Goal: Information Seeking & Learning: Learn about a topic

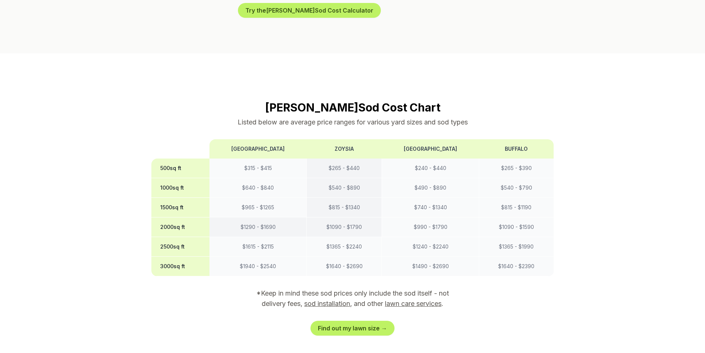
scroll to position [592, 0]
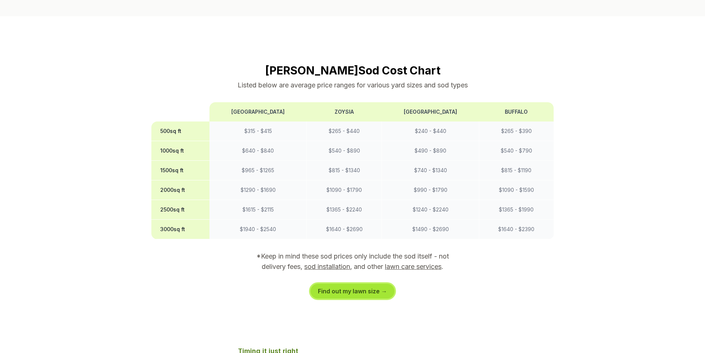
click at [343, 284] on link "Find out my lawn size →" at bounding box center [353, 291] width 84 height 15
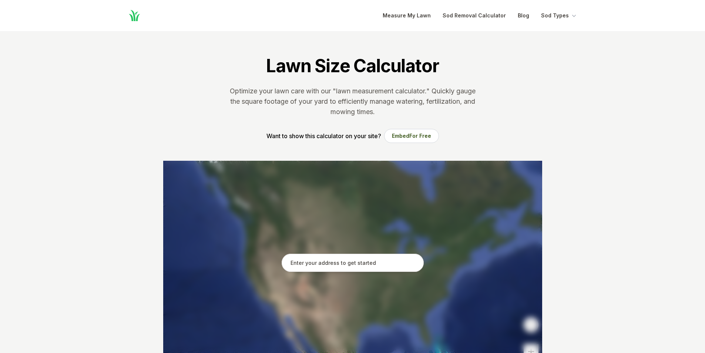
click at [371, 260] on input "text" at bounding box center [353, 263] width 142 height 19
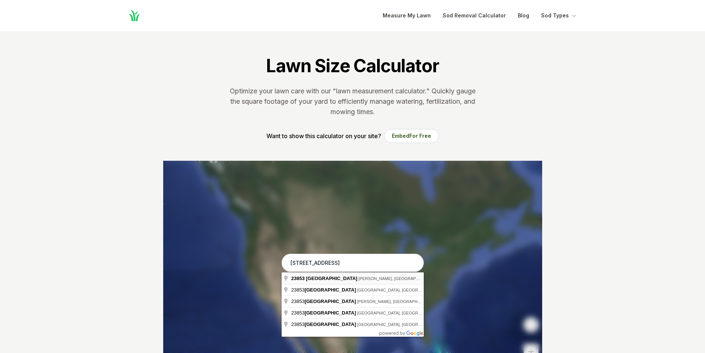
type input "[STREET_ADDRESS]"
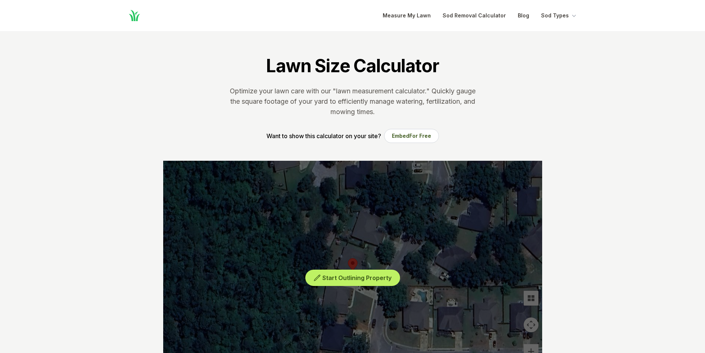
scroll to position [148, 0]
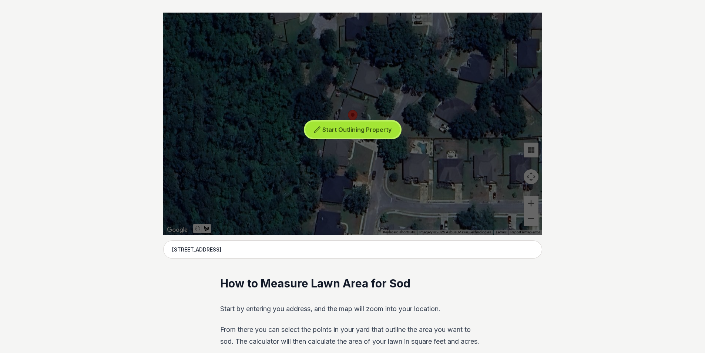
click at [361, 132] on span "Start Outlining Property" at bounding box center [356, 129] width 69 height 7
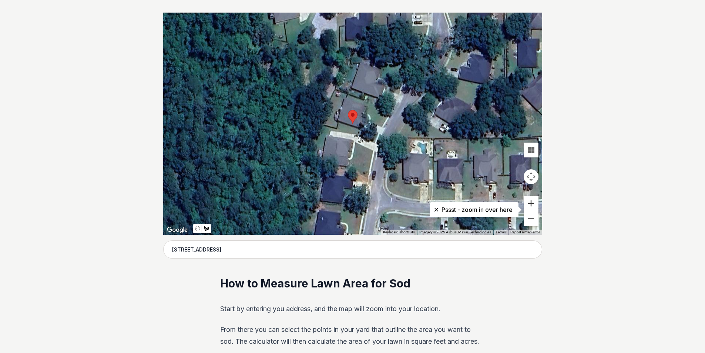
click at [531, 200] on button "Zoom in" at bounding box center [531, 203] width 15 height 15
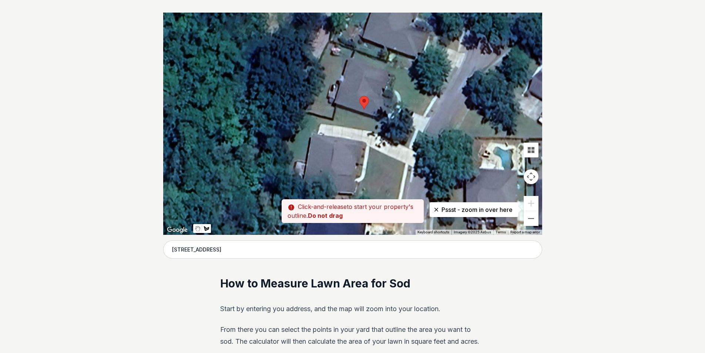
drag, startPoint x: 383, startPoint y: 102, endPoint x: 395, endPoint y: 88, distance: 18.4
click at [395, 88] on div at bounding box center [352, 124] width 379 height 222
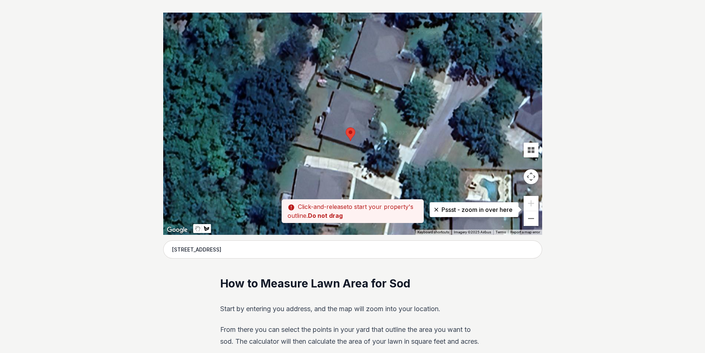
drag, startPoint x: 405, startPoint y: 85, endPoint x: 392, endPoint y: 118, distance: 35.2
click at [392, 118] on div at bounding box center [352, 124] width 379 height 222
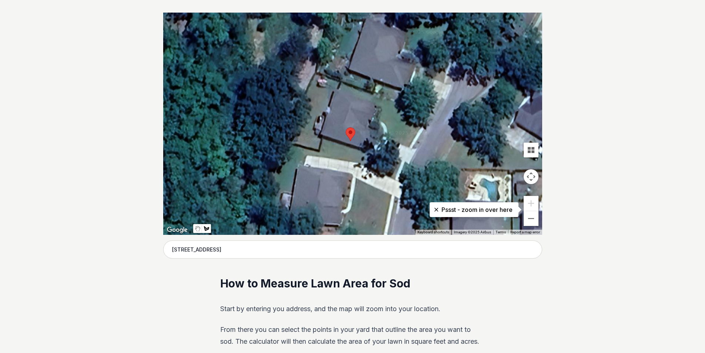
click at [379, 117] on div at bounding box center [352, 124] width 379 height 222
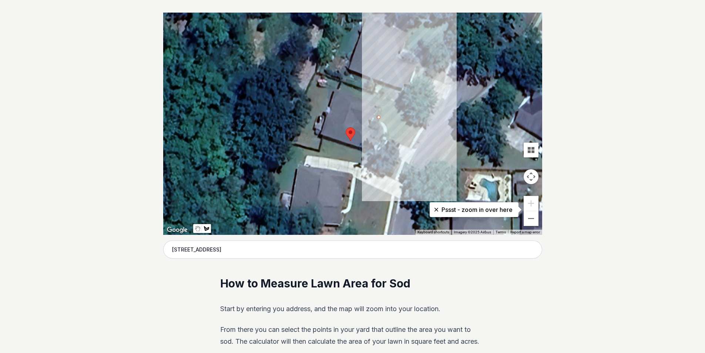
click at [385, 101] on div at bounding box center [352, 124] width 379 height 222
click at [427, 117] on div at bounding box center [352, 124] width 379 height 222
click at [408, 147] on div at bounding box center [352, 124] width 379 height 222
click at [388, 139] on div at bounding box center [352, 124] width 379 height 222
click at [388, 128] on div at bounding box center [352, 124] width 379 height 222
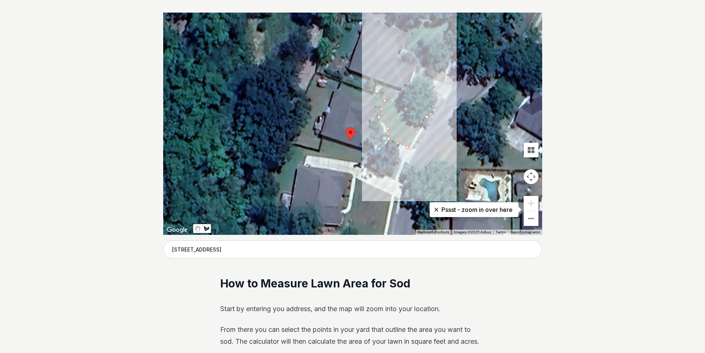
click at [378, 117] on div at bounding box center [352, 124] width 379 height 222
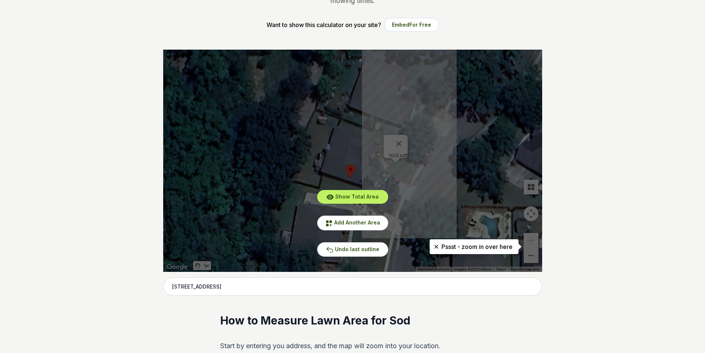
scroll to position [0, 0]
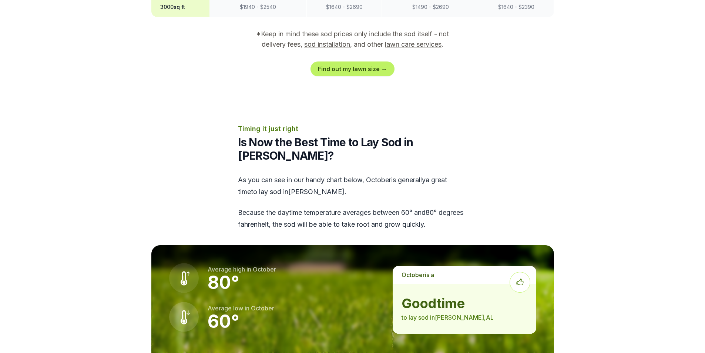
scroll to position [925, 0]
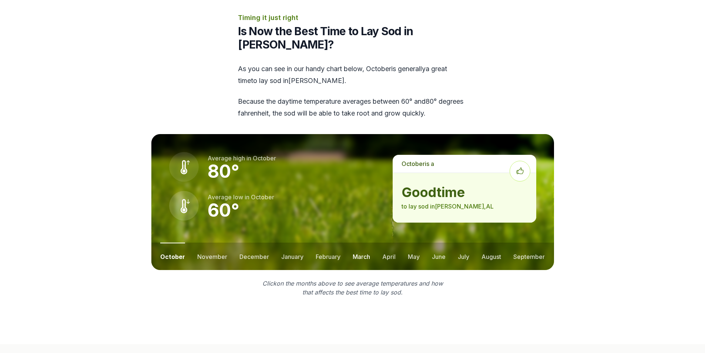
click at [355, 242] on button "march" at bounding box center [361, 255] width 17 height 27
click at [387, 242] on button "april" at bounding box center [389, 255] width 13 height 27
click at [419, 242] on button "may" at bounding box center [414, 255] width 12 height 27
click at [439, 242] on button "june" at bounding box center [439, 255] width 14 height 27
click at [464, 242] on button "july" at bounding box center [463, 255] width 11 height 27
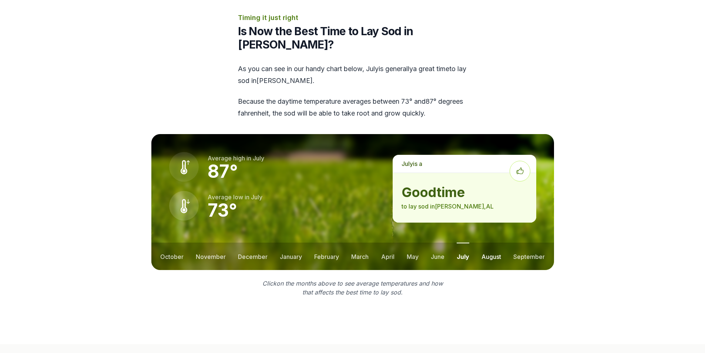
click at [492, 242] on button "august" at bounding box center [492, 255] width 20 height 27
click at [532, 242] on button "september" at bounding box center [529, 255] width 31 height 27
click at [161, 242] on button "october" at bounding box center [171, 255] width 23 height 27
click at [205, 242] on button "november" at bounding box center [212, 255] width 30 height 27
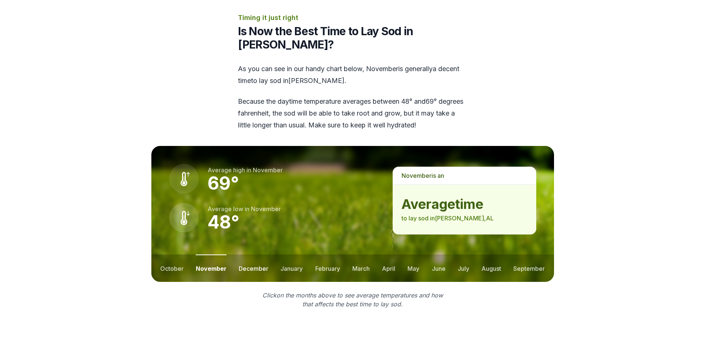
click at [244, 254] on button "december" at bounding box center [254, 267] width 30 height 27
click at [297, 254] on button "january" at bounding box center [292, 267] width 22 height 27
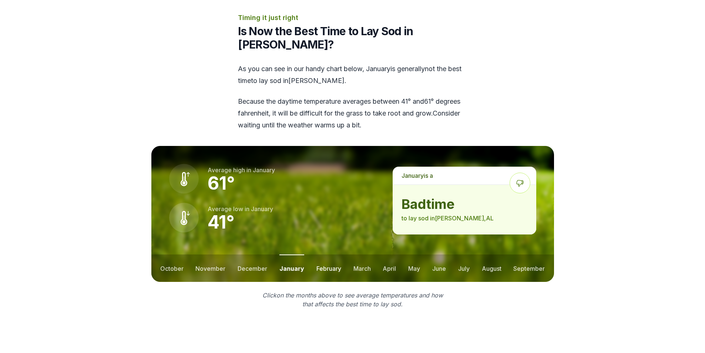
click at [332, 254] on button "february" at bounding box center [328, 267] width 25 height 27
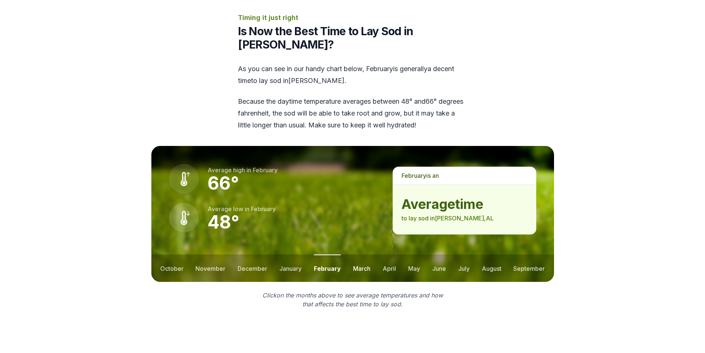
click at [355, 254] on button "march" at bounding box center [361, 267] width 17 height 27
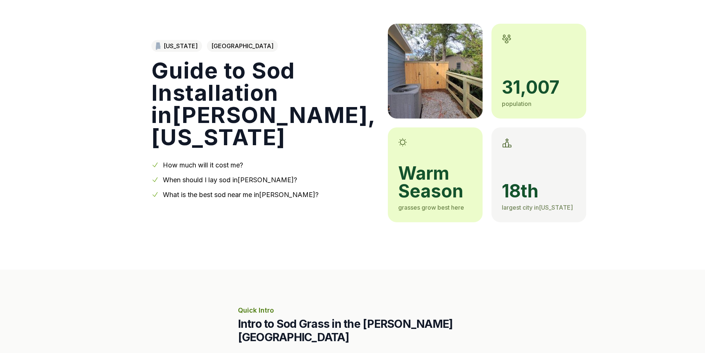
scroll to position [0, 0]
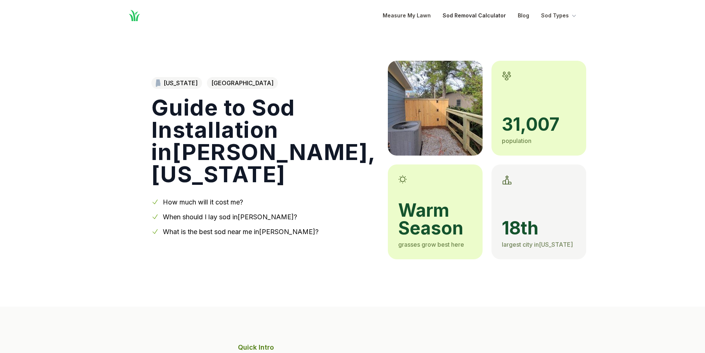
click at [486, 17] on link "Sod Removal Calculator" at bounding box center [474, 15] width 63 height 9
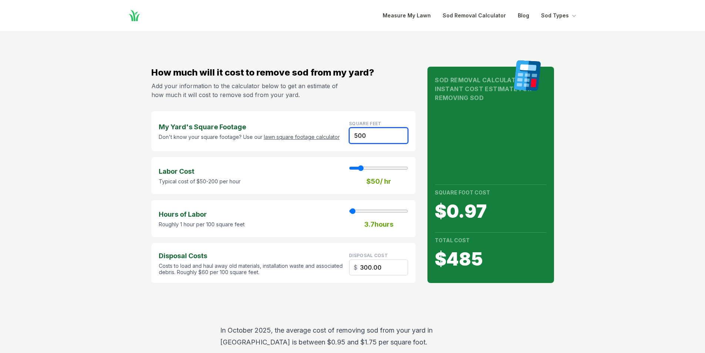
click at [374, 135] on input "500" at bounding box center [378, 135] width 59 height 16
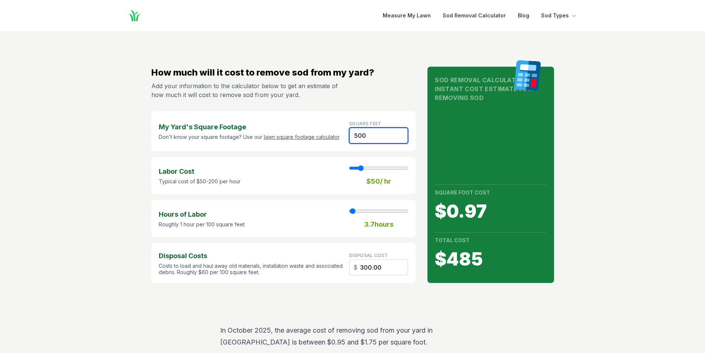
type input "1"
type input "0.60"
type input "16"
type input "9.60"
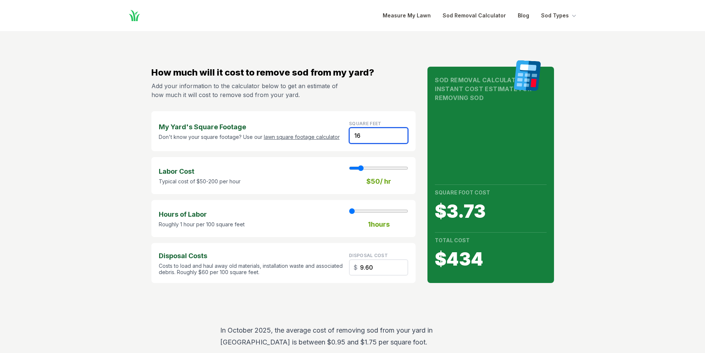
type input "165"
type input "1"
type input "99.00"
type input "1653"
type input "12"
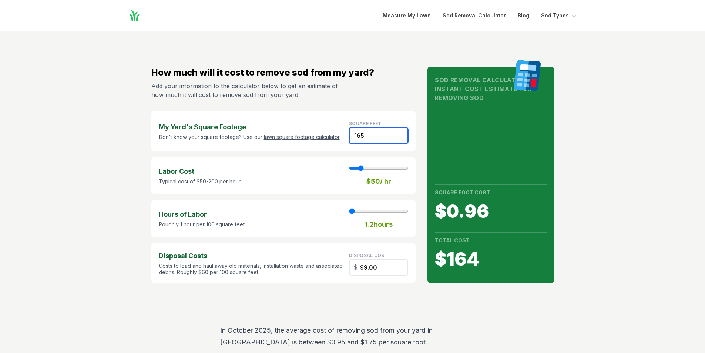
type input "991.80"
type input "1653"
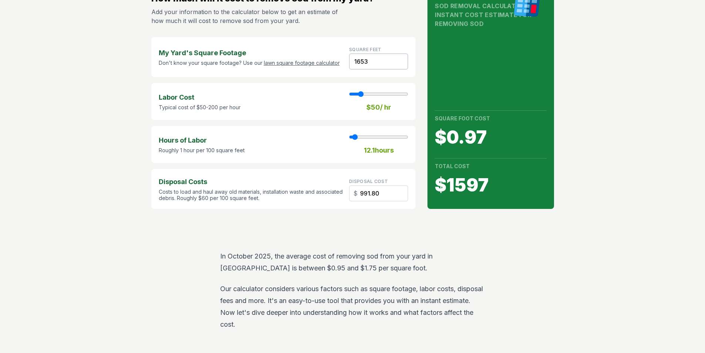
scroll to position [37, 0]
